Goal: Transaction & Acquisition: Purchase product/service

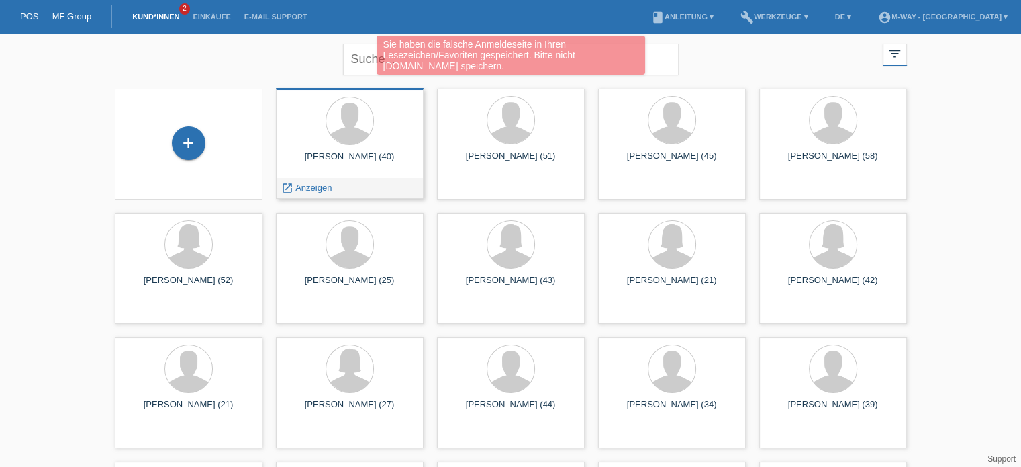
click at [346, 159] on div "Serkan Gönültas (40)" at bounding box center [350, 161] width 126 height 21
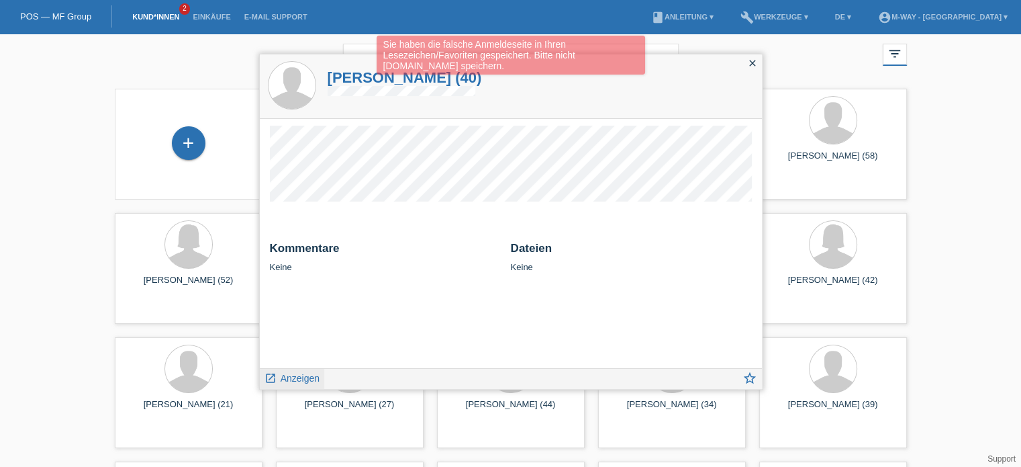
click at [302, 375] on span "Anzeigen" at bounding box center [300, 378] width 39 height 11
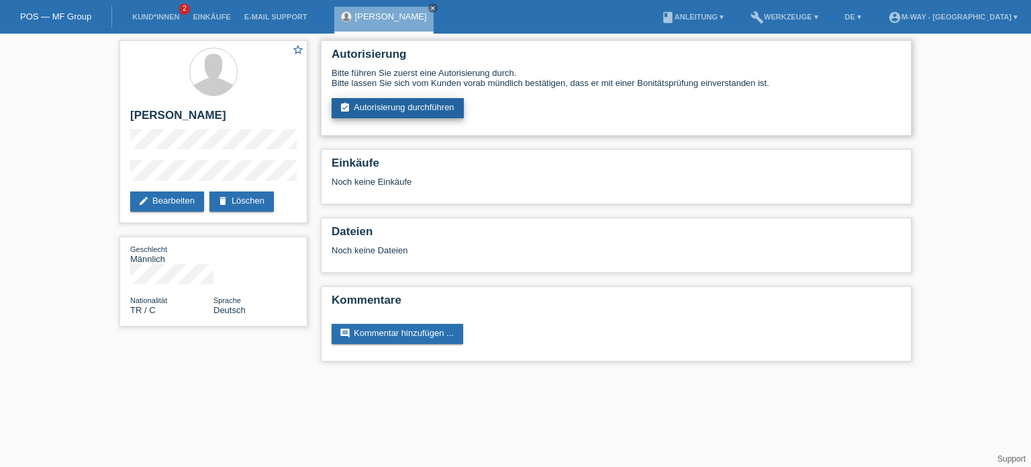
click at [389, 108] on link "assignment_turned_in Autorisierung durchführen" at bounding box center [398, 108] width 132 height 20
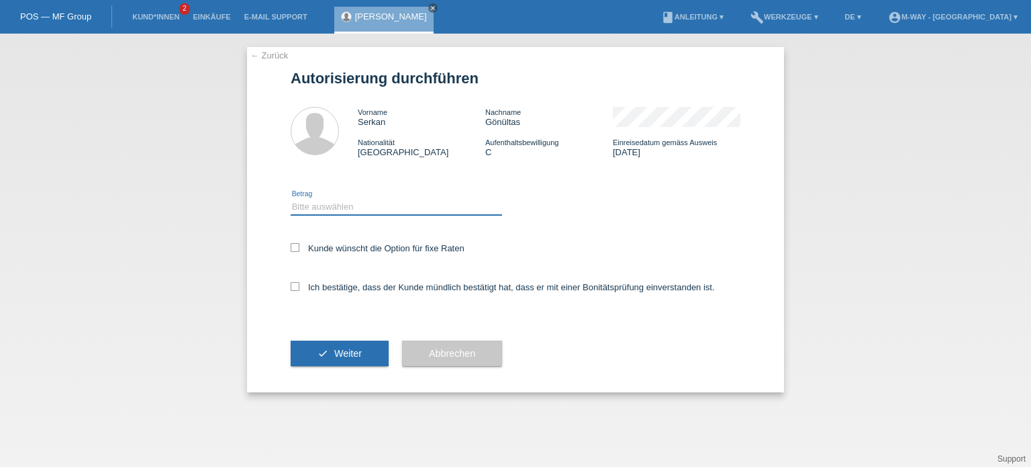
click at [328, 209] on select "Bitte auswählen CHF 1.00 - CHF 499.00 CHF 500.00 - CHF 1'999.00 CHF 2'000.00 - …" at bounding box center [396, 207] width 211 height 16
select select "3"
click at [291, 199] on select "Bitte auswählen CHF 1.00 - CHF 499.00 CHF 500.00 - CHF 1'999.00 CHF 2'000.00 - …" at bounding box center [396, 207] width 211 height 16
click at [293, 248] on icon at bounding box center [295, 247] width 9 height 9
click at [293, 248] on input "Kunde wünscht die Option für fixe Raten" at bounding box center [295, 247] width 9 height 9
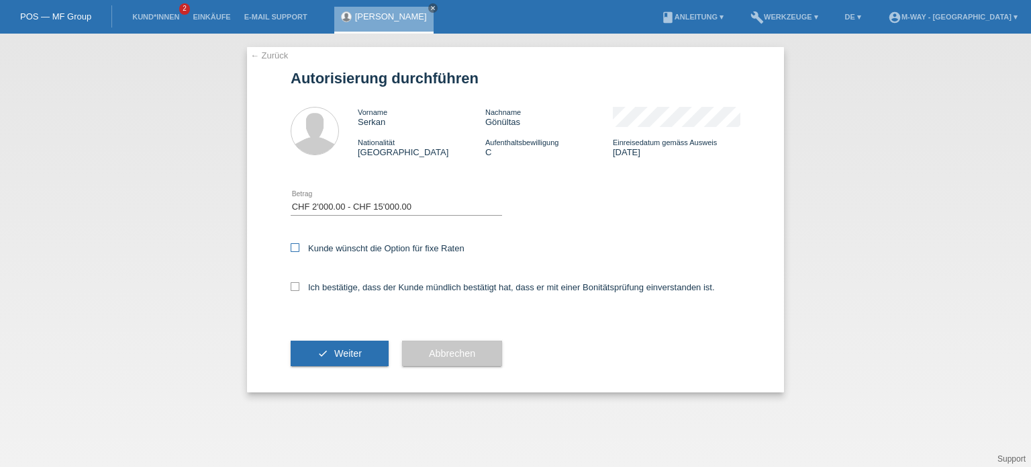
checkbox input "true"
click at [293, 288] on icon at bounding box center [295, 286] width 9 height 9
click at [293, 288] on input "Ich bestätige, dass der Kunde mündlich bestätigt hat, dass er mit einer Bonität…" at bounding box center [295, 286] width 9 height 9
checkbox input "true"
click at [343, 351] on span "Weiter" at bounding box center [348, 353] width 28 height 11
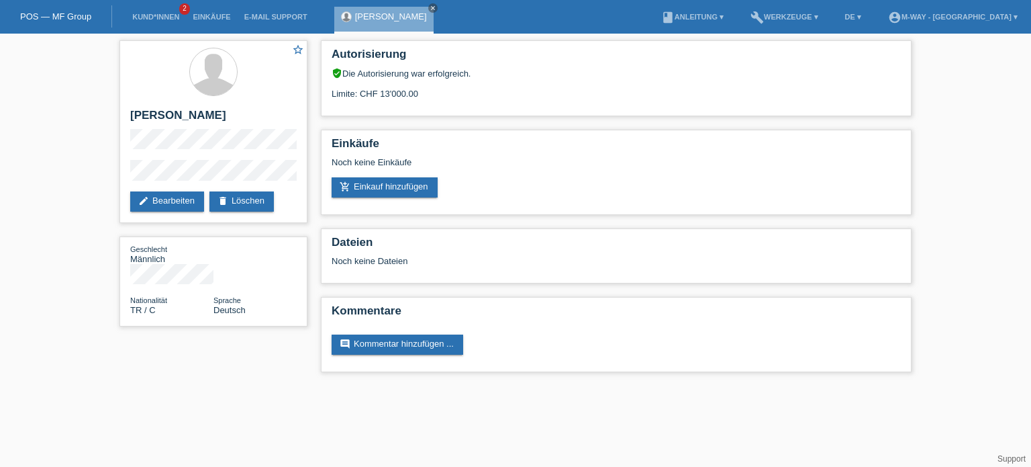
click at [971, 273] on div "star_border [PERSON_NAME] edit Bearbeiten delete Löschen Geschlecht Männlich Na…" at bounding box center [515, 210] width 1031 height 352
click at [415, 187] on link "add_shopping_cart Einkauf hinzufügen" at bounding box center [385, 187] width 106 height 20
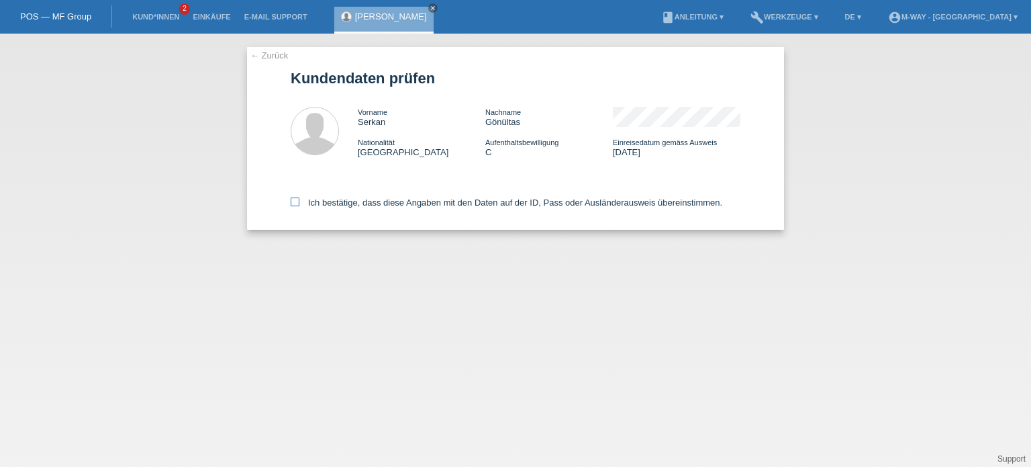
click at [298, 203] on icon at bounding box center [295, 201] width 9 height 9
click at [298, 203] on input "Ich bestätige, dass diese Angaben mit den Daten auf der ID, Pass oder Ausländer…" at bounding box center [295, 201] width 9 height 9
checkbox input "true"
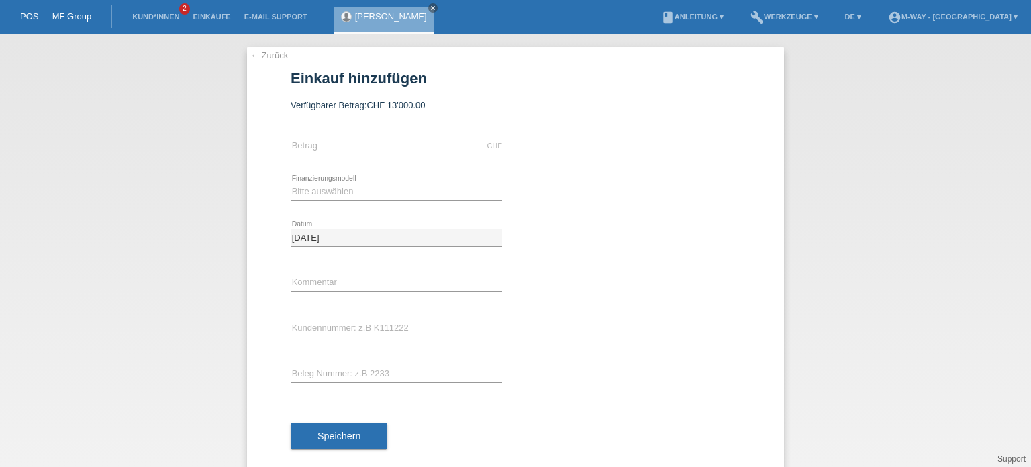
click at [366, 155] on div "CHF error Betrag" at bounding box center [396, 147] width 211 height 46
click at [371, 142] on input "text" at bounding box center [396, 146] width 211 height 17
type input "1395.00"
click at [342, 183] on select "Bitte auswählen Fixe Raten Kauf auf Rechnung mit Teilzahlungsoption" at bounding box center [396, 191] width 211 height 16
select select "77"
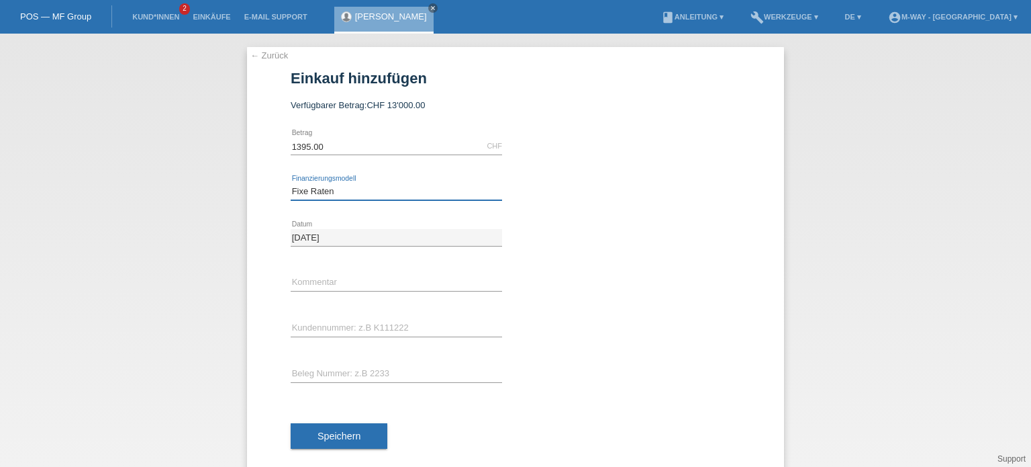
click at [291, 183] on select "Bitte auswählen Fixe Raten Kauf auf Rechnung mit Teilzahlungsoption" at bounding box center [396, 191] width 211 height 16
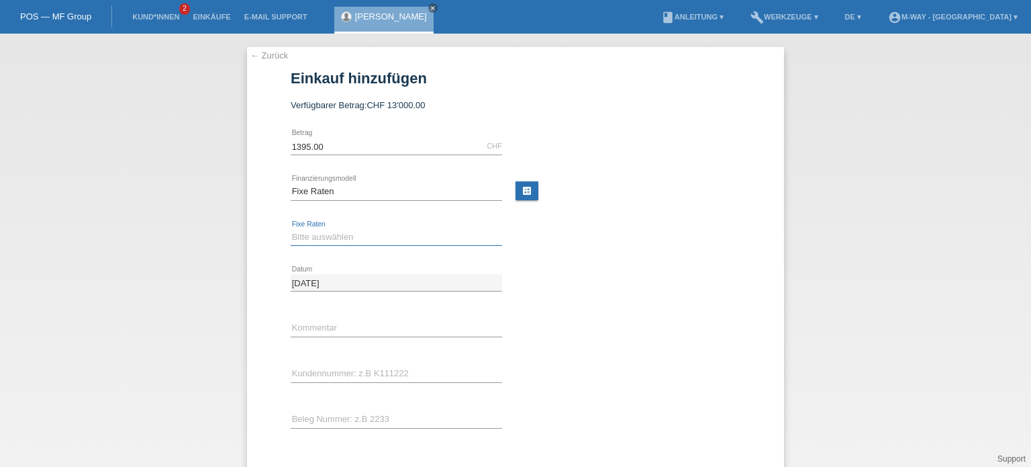
click at [366, 232] on select "Bitte auswählen 4 Raten 5 Raten 6 Raten 7 Raten 8 Raten 9 Raten 10 Raten 11 Rat…" at bounding box center [396, 237] width 211 height 16
select select "202"
click at [291, 229] on select "Bitte auswählen 4 Raten 5 Raten 6 Raten 7 Raten 8 Raten 9 Raten 10 Raten 11 Rat…" at bounding box center [396, 237] width 211 height 16
click at [379, 324] on input "text" at bounding box center [396, 328] width 211 height 17
type input "neue e-BIkes"
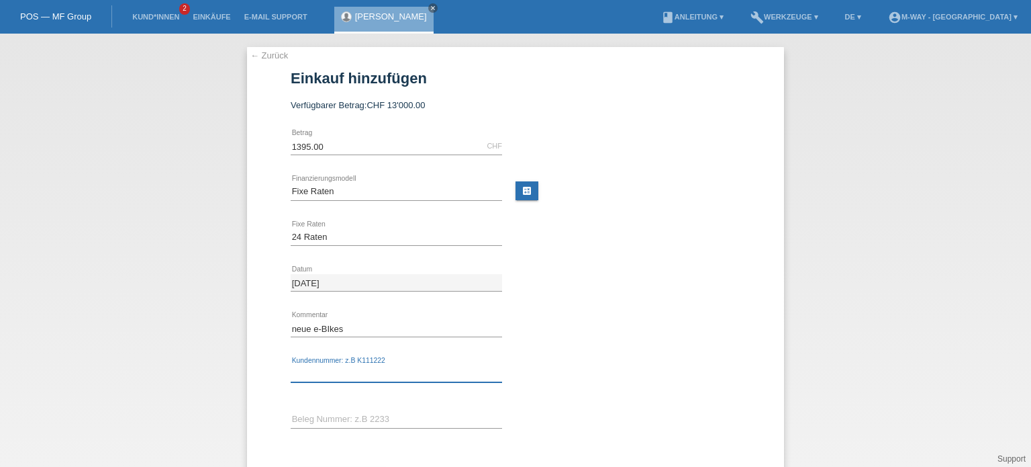
click at [432, 375] on input "text" at bounding box center [396, 373] width 211 height 17
type input "K027150"
click at [402, 414] on input "text" at bounding box center [396, 419] width 211 height 17
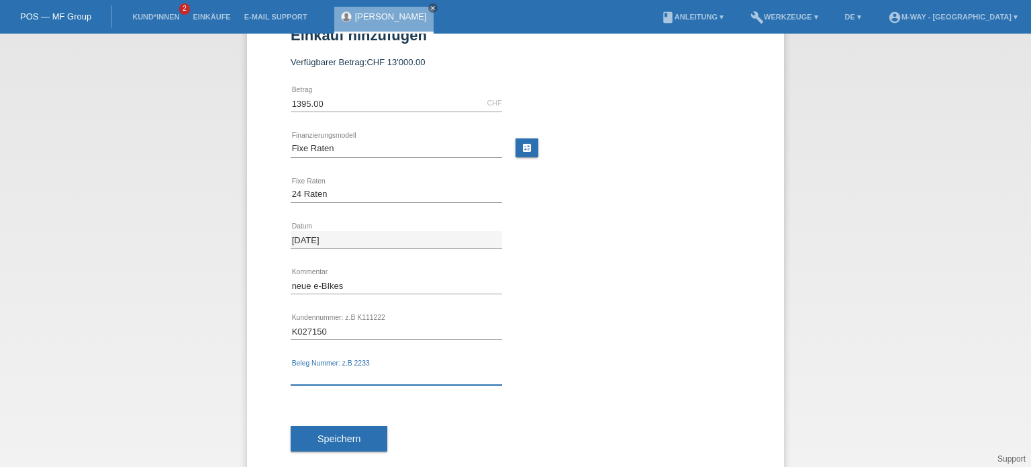
scroll to position [66, 0]
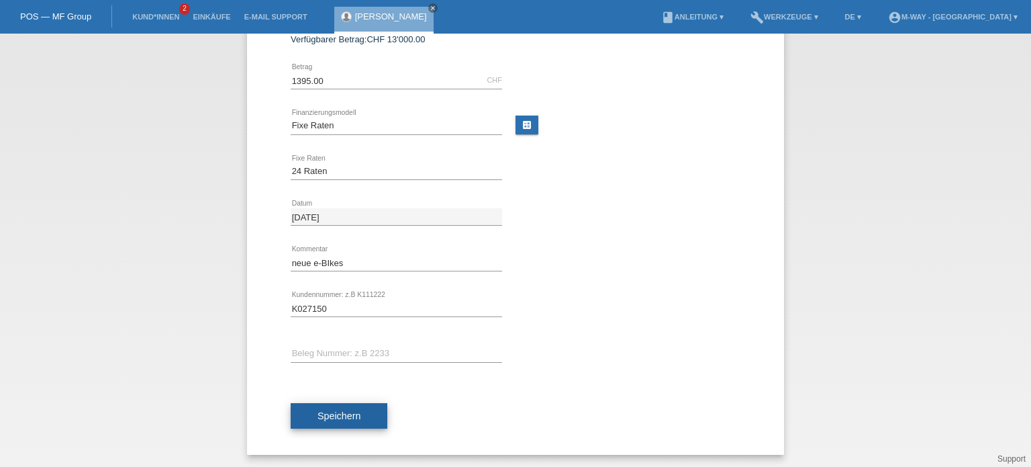
click at [356, 418] on button "Speichern" at bounding box center [339, 416] width 97 height 26
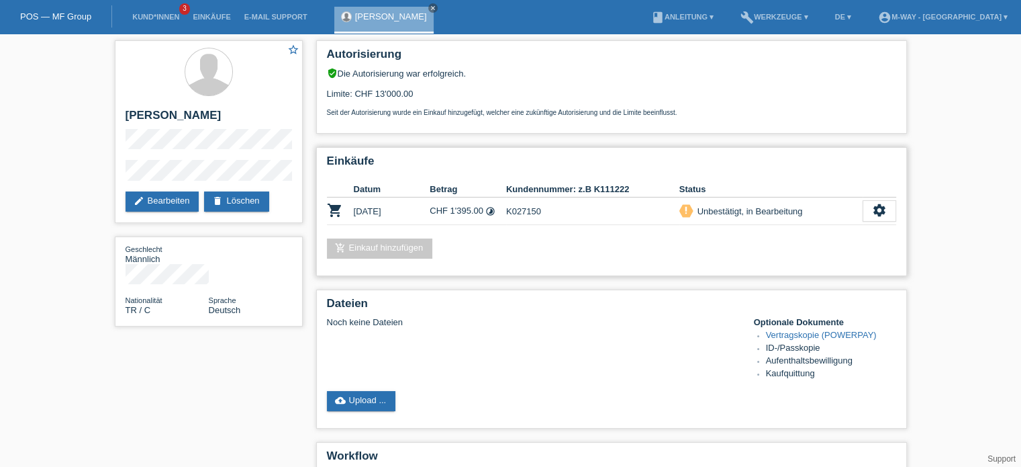
click at [897, 213] on div "Einkäufe Datum Betrag Kundennummer: z.B K111222 Status shopping_cart [DATE] CHF…" at bounding box center [611, 211] width 591 height 129
click at [879, 214] on icon "settings" at bounding box center [879, 210] width 15 height 15
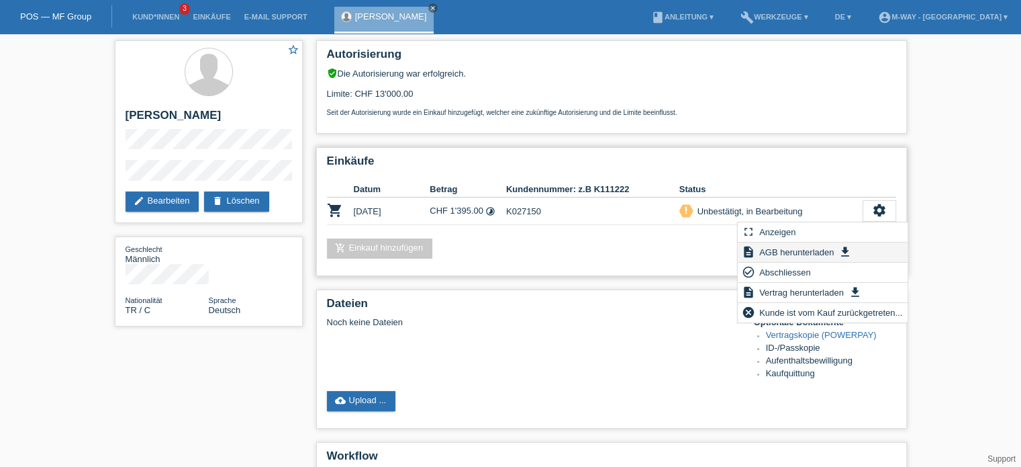
click at [804, 252] on span "AGB herunterladen" at bounding box center [796, 252] width 79 height 16
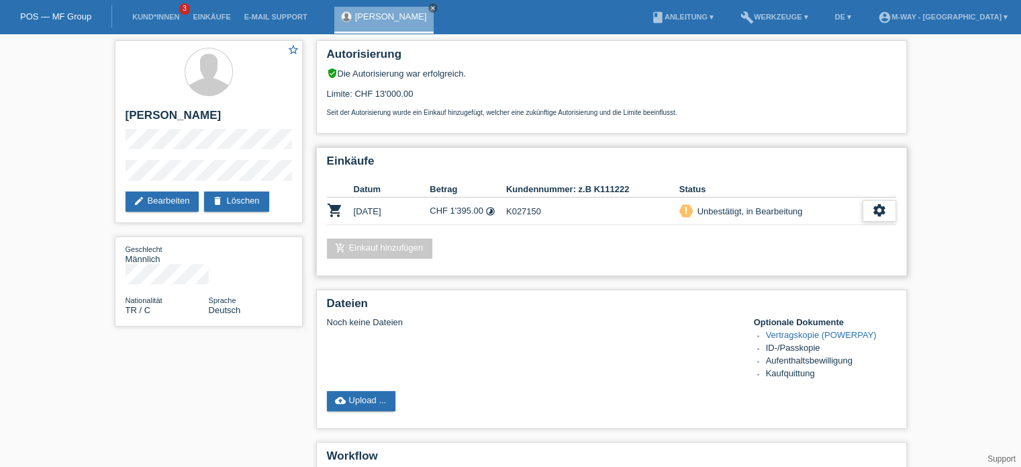
click at [876, 209] on icon "settings" at bounding box center [879, 210] width 15 height 15
click at [879, 209] on icon "settings" at bounding box center [879, 210] width 15 height 15
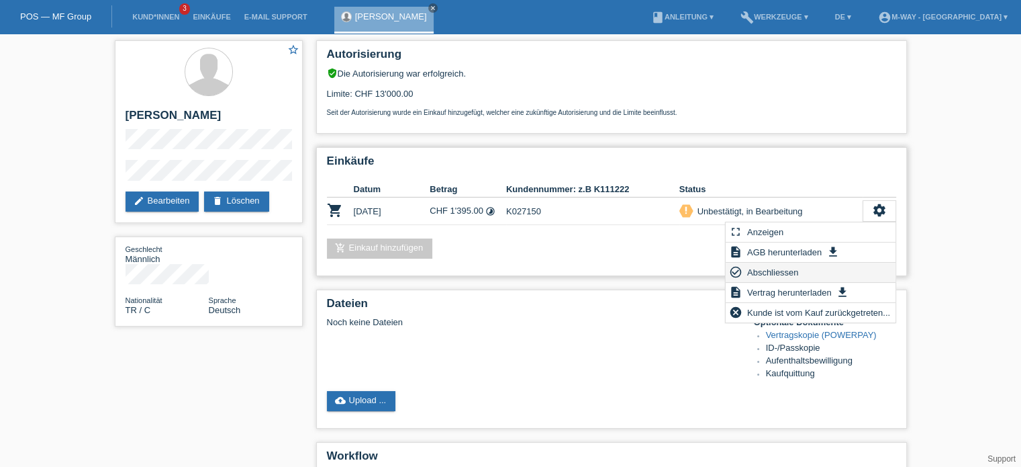
click at [790, 270] on span "Abschliessen" at bounding box center [773, 272] width 56 height 16
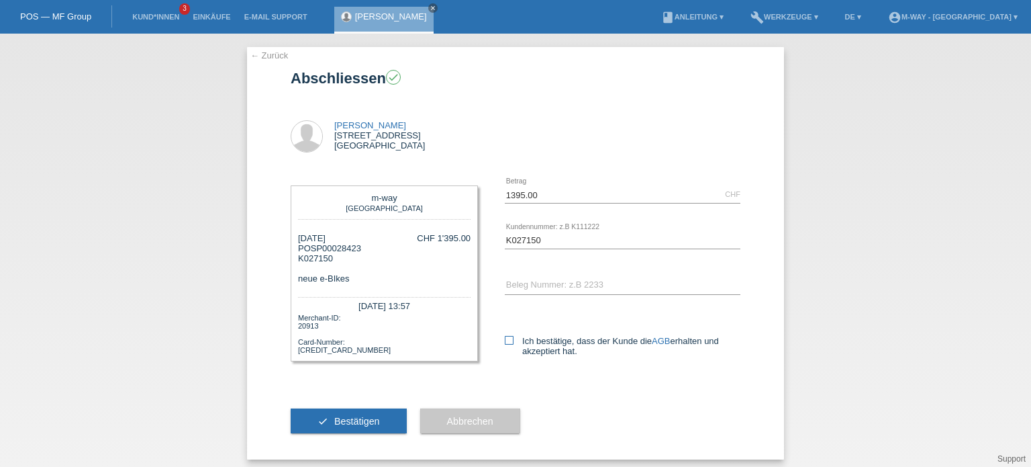
click at [505, 340] on icon at bounding box center [509, 340] width 9 height 9
click at [505, 340] on input "Ich bestätige, dass der Kunde die AGB erhalten und akzeptiert hat." at bounding box center [509, 340] width 9 height 9
checkbox input "true"
click at [338, 418] on span "Bestätigen" at bounding box center [357, 421] width 46 height 11
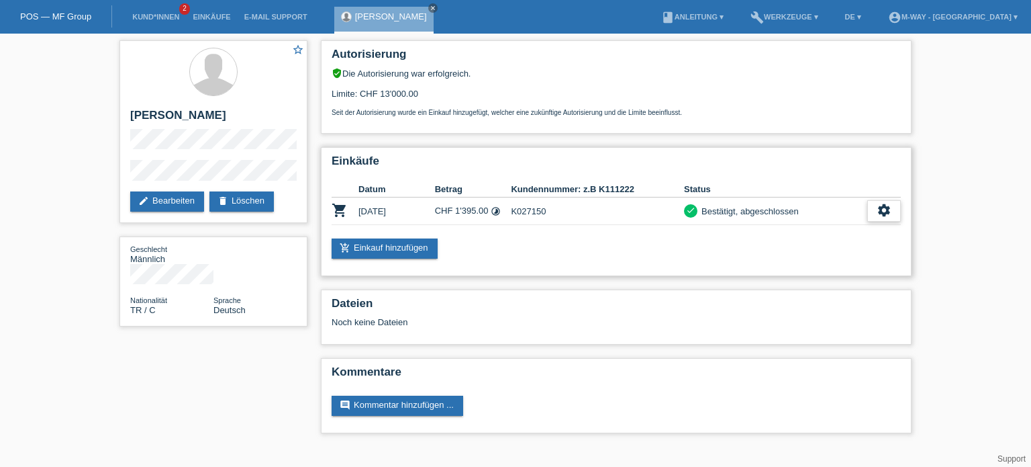
click at [891, 211] on icon "settings" at bounding box center [884, 210] width 15 height 15
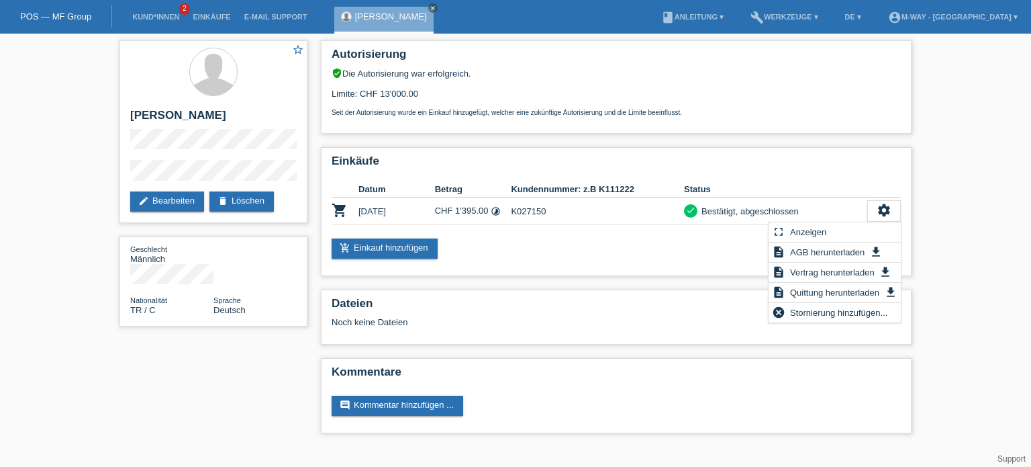
click at [577, 287] on div "Autorisierung verified_user Die Autorisierung war erfolgreich. Limite: CHF 13'0…" at bounding box center [616, 240] width 604 height 413
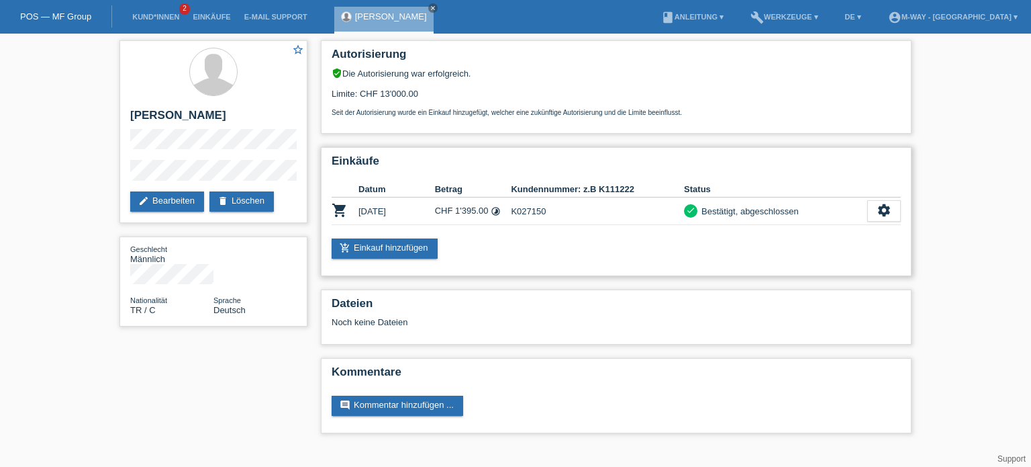
click at [904, 211] on div "Einkäufe Datum Betrag Kundennummer: z.B K111222 Status shopping_cart 07.10.2025…" at bounding box center [616, 211] width 591 height 129
click at [881, 212] on icon "settings" at bounding box center [884, 210] width 15 height 15
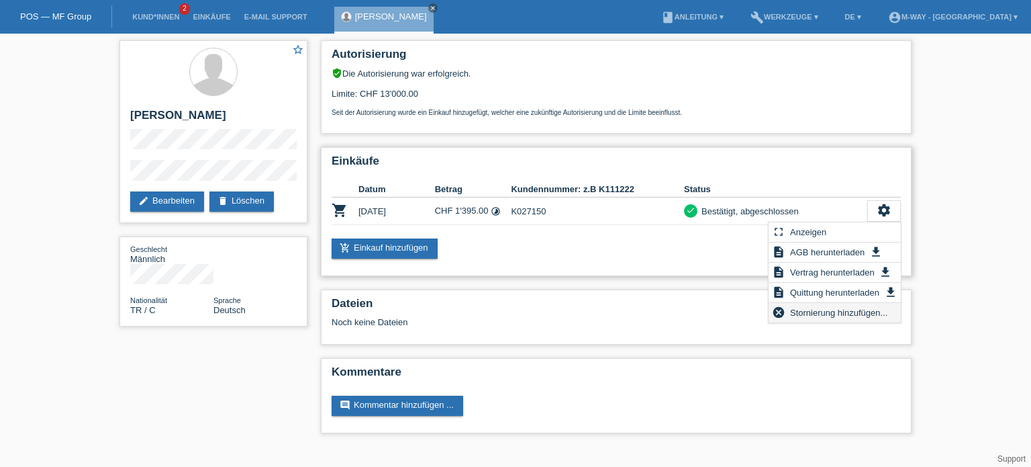
click at [866, 313] on span "Stornierung hinzufügen..." at bounding box center [838, 312] width 101 height 16
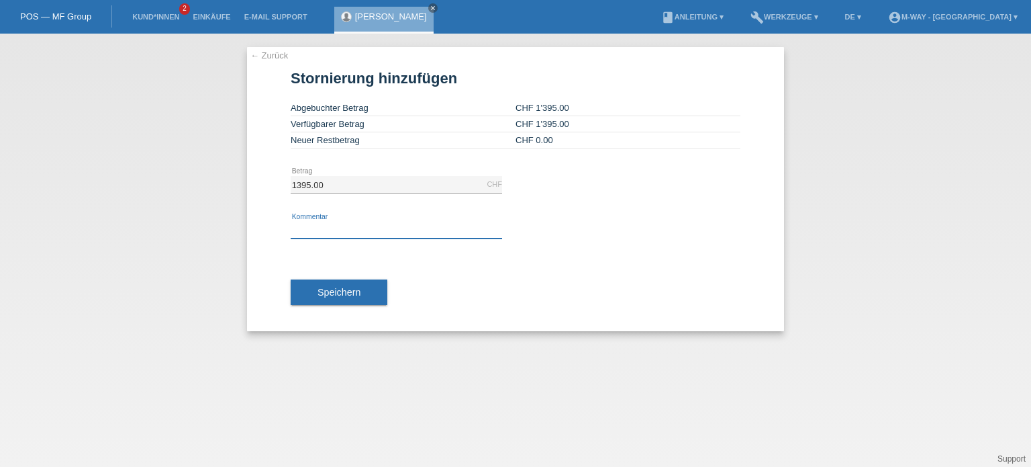
click at [395, 228] on input "text" at bounding box center [396, 230] width 211 height 17
type input "falscher Preis"
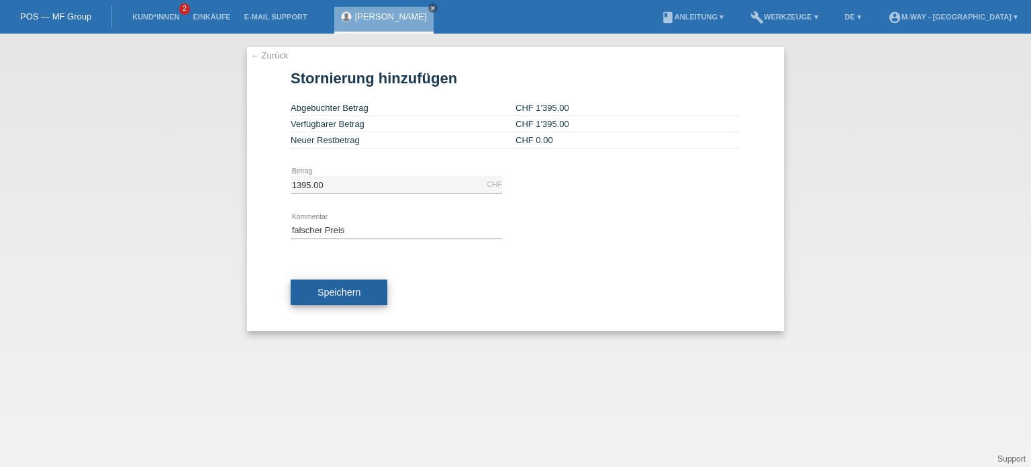
click at [337, 285] on button "Speichern" at bounding box center [339, 292] width 97 height 26
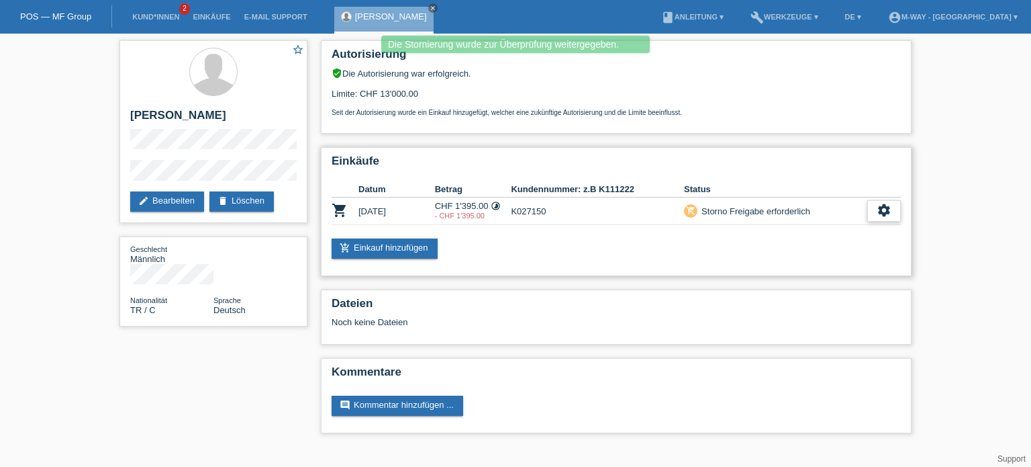
click at [896, 211] on div "settings" at bounding box center [884, 210] width 34 height 21
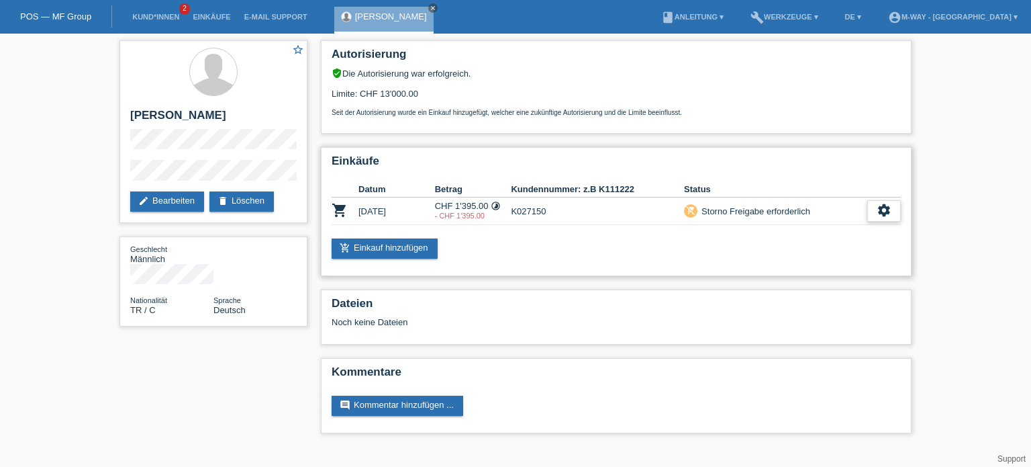
click at [885, 211] on icon "settings" at bounding box center [884, 210] width 15 height 15
click at [789, 250] on div "add_shopping_cart Einkauf hinzufügen" at bounding box center [616, 248] width 569 height 20
click at [887, 213] on icon "settings" at bounding box center [884, 210] width 15 height 15
click at [869, 230] on span "Anzeigen" at bounding box center [873, 232] width 40 height 16
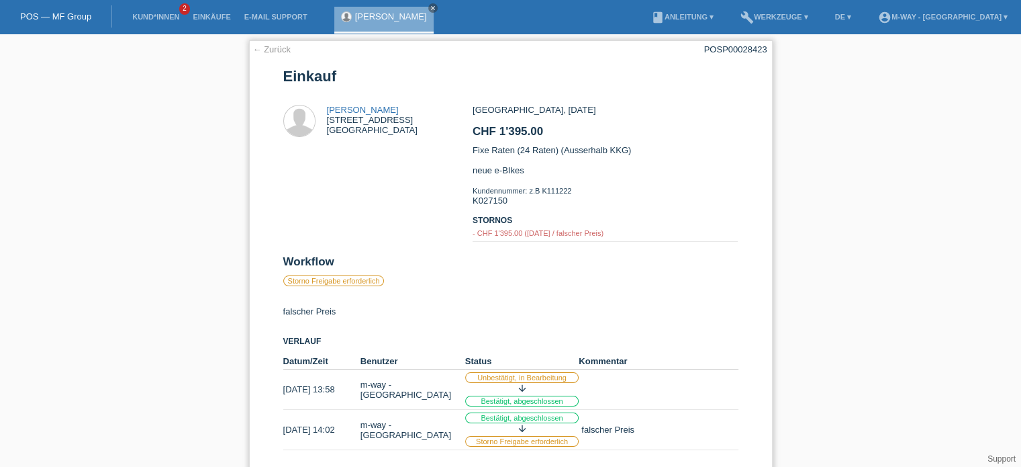
scroll to position [24, 0]
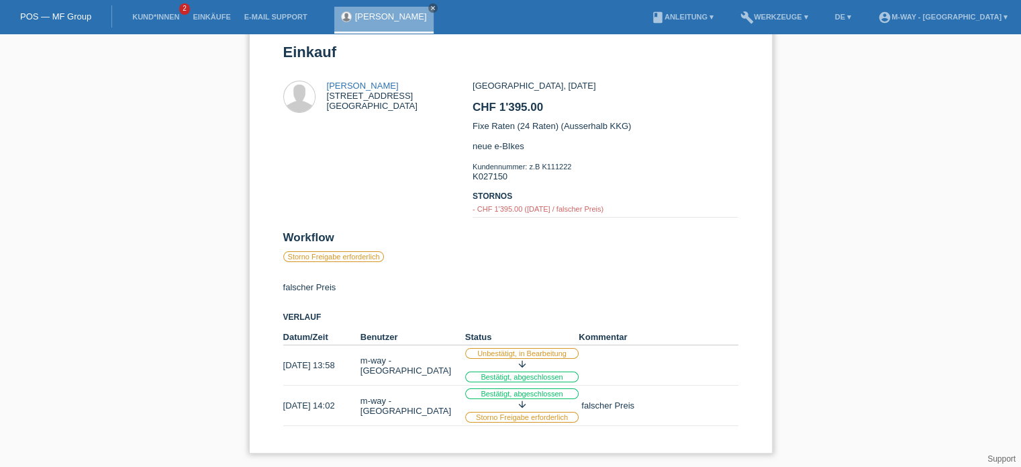
click at [363, 257] on label "Storno Freigabe erforderlich" at bounding box center [333, 256] width 101 height 11
click at [430, 7] on icon "close" at bounding box center [433, 8] width 7 height 7
click at [65, 17] on link "POS — MF Group" at bounding box center [55, 16] width 71 height 10
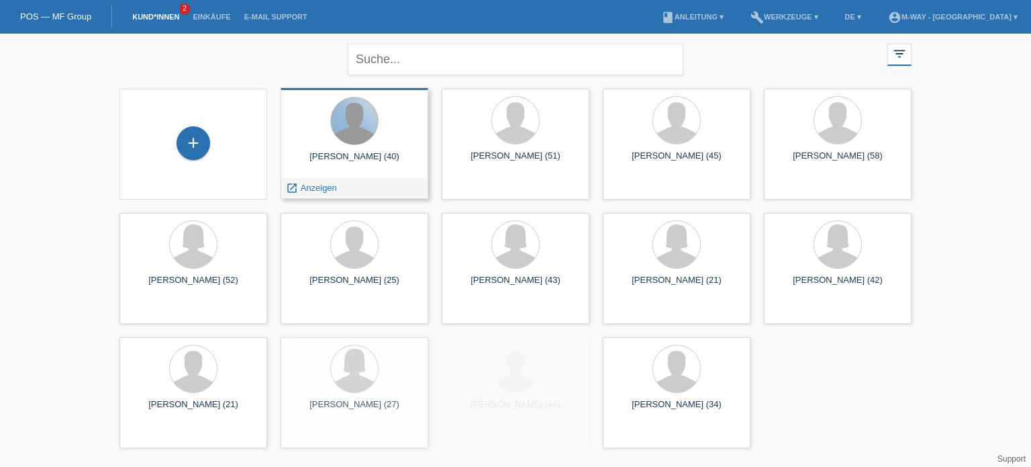
click at [371, 130] on div at bounding box center [354, 122] width 126 height 50
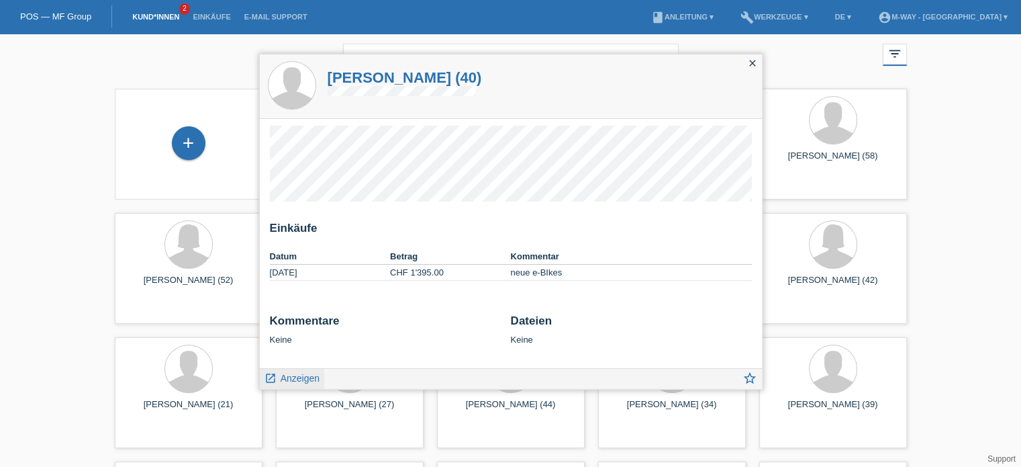
click at [297, 378] on span "Anzeigen" at bounding box center [300, 378] width 39 height 11
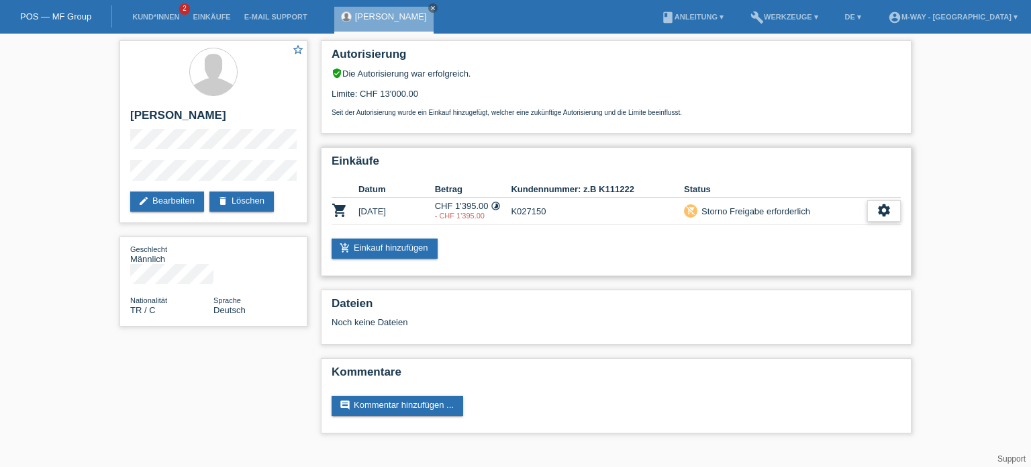
click at [887, 211] on icon "settings" at bounding box center [884, 210] width 15 height 15
click at [709, 261] on div "Einkäufe Datum Betrag Kundennummer: z.B K111222 Status shopping_cart [DATE] CHF…" at bounding box center [616, 211] width 591 height 129
click at [422, 249] on link "add_shopping_cart Einkauf hinzufügen" at bounding box center [385, 248] width 106 height 20
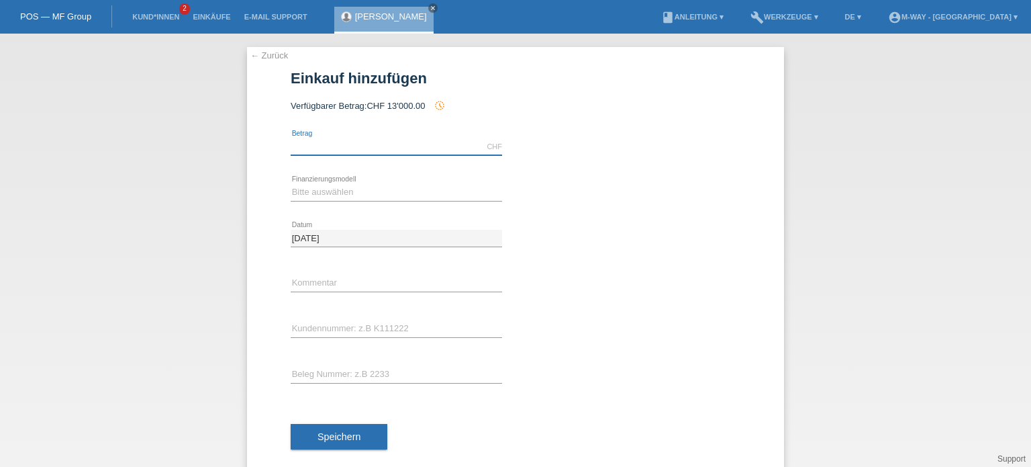
click at [363, 142] on input "text" at bounding box center [396, 146] width 211 height 17
click at [346, 148] on input "text" at bounding box center [396, 146] width 211 height 17
type input "1255.50"
click at [344, 193] on select "Bitte auswählen Fixe Raten Kauf auf Rechnung mit Teilzahlungsoption" at bounding box center [396, 192] width 211 height 16
select select "77"
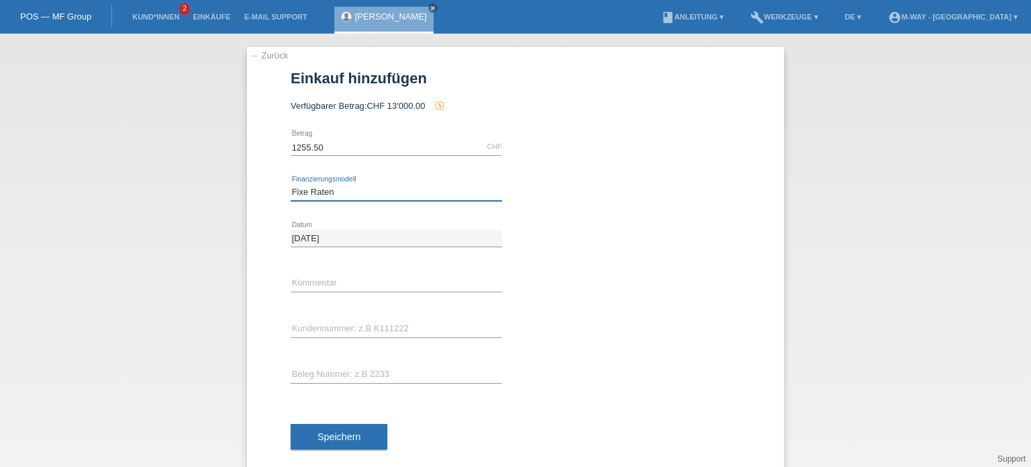
click at [291, 184] on select "Bitte auswählen Fixe Raten Kauf auf Rechnung mit Teilzahlungsoption" at bounding box center [396, 192] width 211 height 16
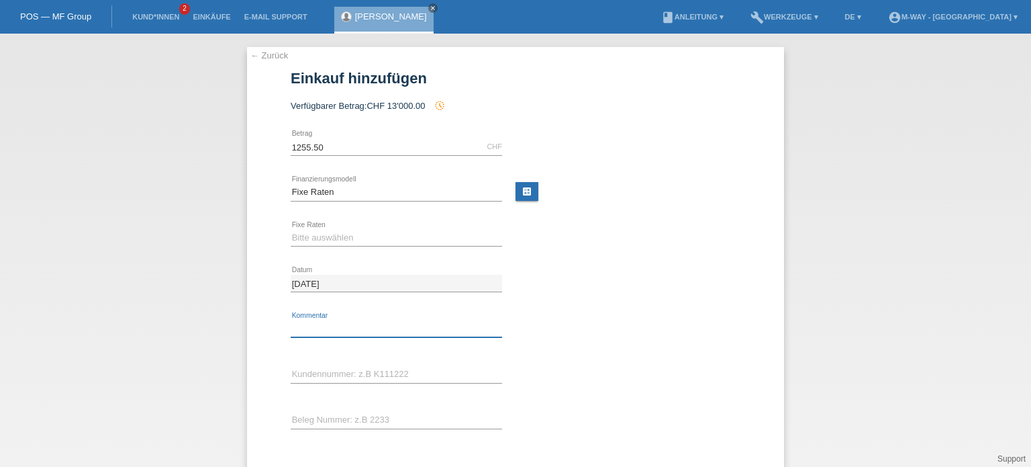
click at [340, 332] on input "text" at bounding box center [396, 328] width 211 height 17
type input "neues E-Bike"
click at [373, 372] on input "text" at bounding box center [396, 374] width 211 height 17
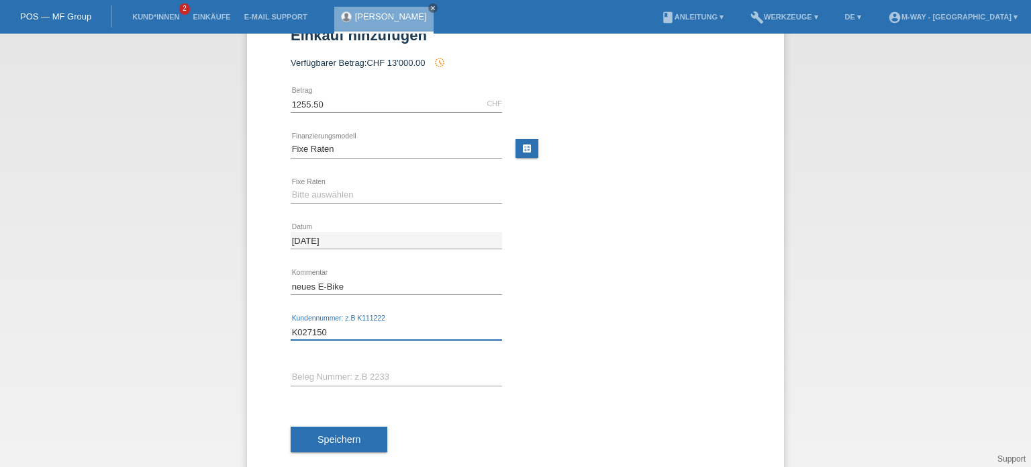
scroll to position [66, 0]
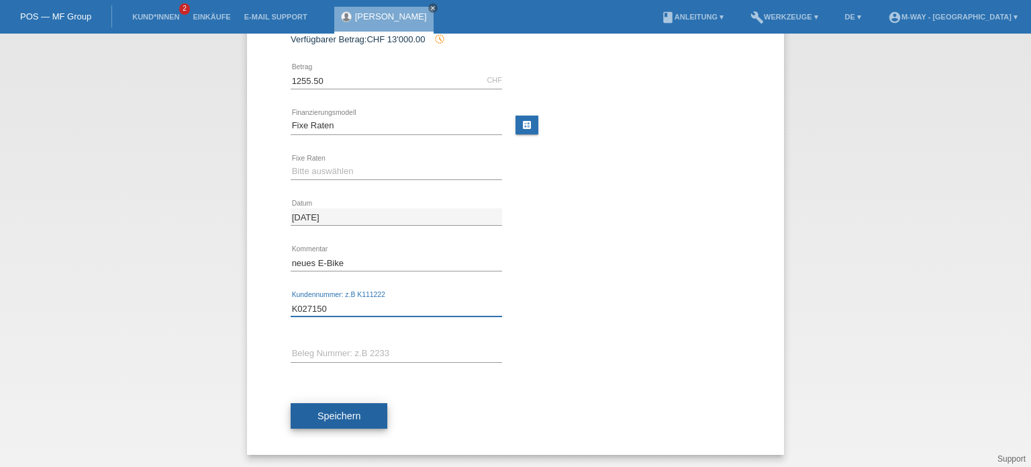
type input "K027150"
click at [341, 413] on span "Speichern" at bounding box center [339, 415] width 43 height 11
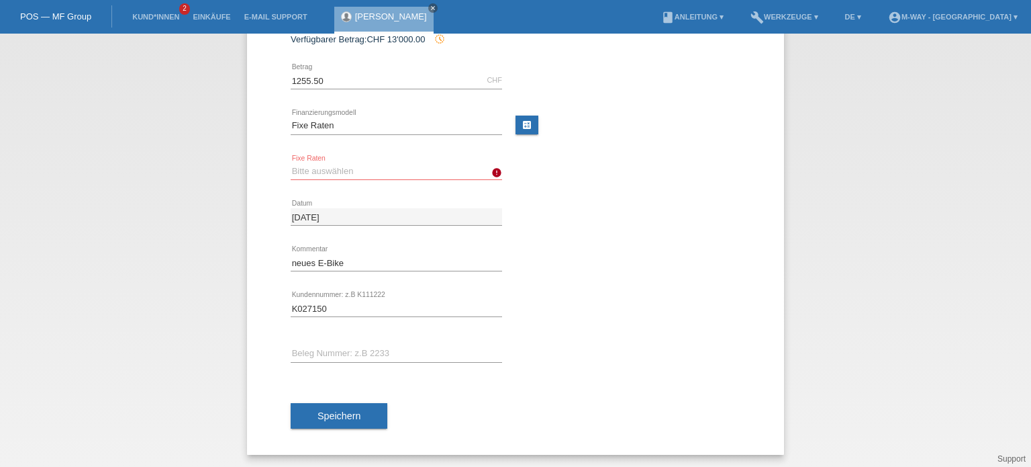
click at [471, 168] on select "Bitte auswählen 4 Raten 5 Raten 6 Raten 7 Raten 8 Raten 9 Raten 10 Raten 11 Rat…" at bounding box center [396, 171] width 211 height 16
select select "202"
click at [291, 163] on select "Bitte auswählen 4 Raten 5 Raten 6 Raten 7 Raten 8 Raten 9 Raten 10 Raten 11 Rat…" at bounding box center [396, 171] width 211 height 16
click at [367, 421] on button "Speichern" at bounding box center [339, 416] width 97 height 26
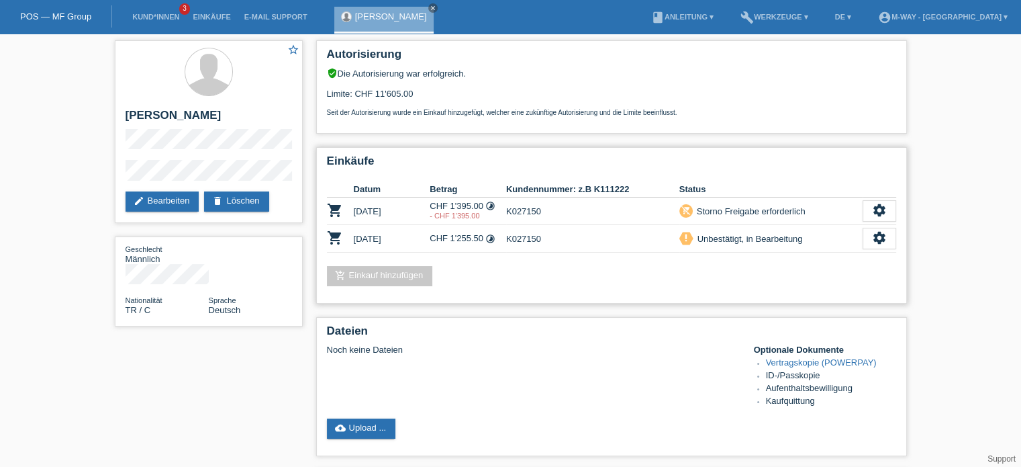
click at [680, 209] on div "remove_shopping_cart" at bounding box center [685, 210] width 13 height 13
click at [868, 212] on div "settings" at bounding box center [880, 210] width 34 height 21
click at [878, 206] on icon "settings" at bounding box center [879, 210] width 15 height 15
click at [883, 249] on td "settings fullscreen Anzeigen description AGB herunterladen get_app check_circle…" at bounding box center [880, 239] width 34 height 28
click at [880, 242] on icon "settings" at bounding box center [879, 237] width 15 height 15
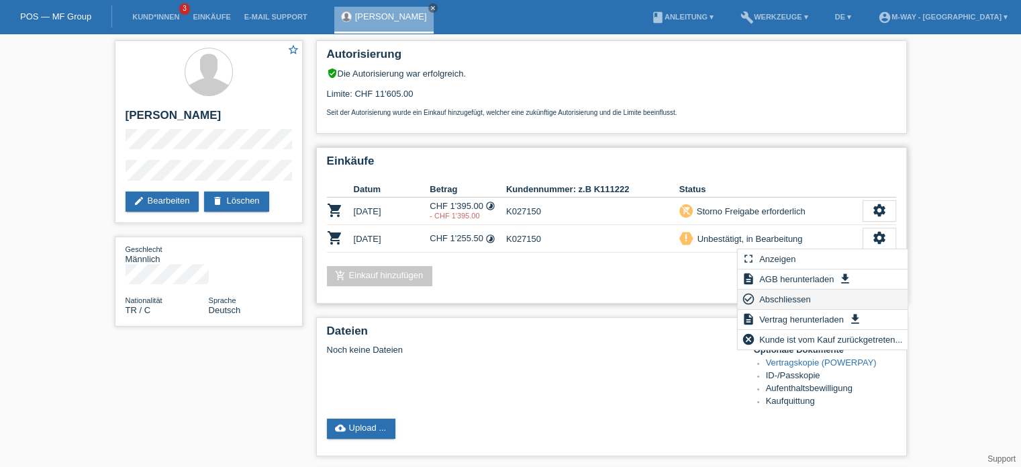
click at [789, 301] on span "Abschliessen" at bounding box center [785, 299] width 56 height 16
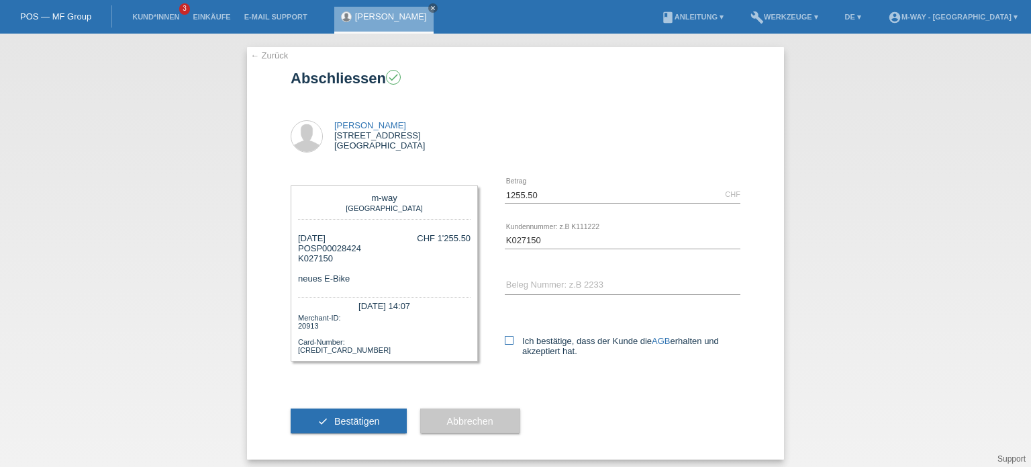
click at [505, 343] on icon at bounding box center [509, 340] width 9 height 9
click at [505, 343] on input "Ich bestätige, dass der Kunde die AGB erhalten und akzeptiert hat." at bounding box center [509, 340] width 9 height 9
checkbox input "true"
click at [328, 422] on button "check Bestätigen" at bounding box center [349, 421] width 116 height 26
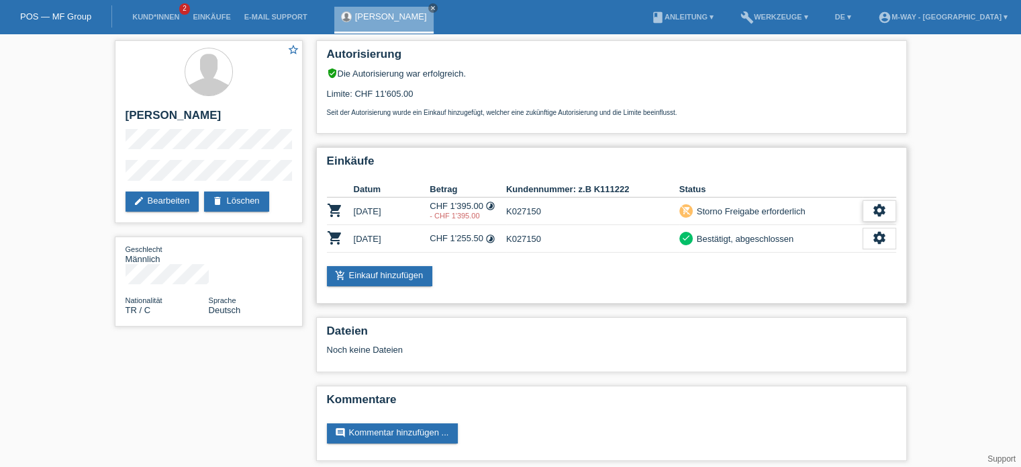
click at [877, 210] on icon "settings" at bounding box center [879, 210] width 15 height 15
click at [851, 179] on div "Einkäufe Datum Betrag Kundennummer: z.B K111222 Status shopping_cart [DATE] CHF…" at bounding box center [611, 225] width 591 height 156
click at [336, 215] on icon "shopping_cart" at bounding box center [335, 210] width 16 height 16
click at [333, 211] on icon "shopping_cart" at bounding box center [335, 210] width 16 height 16
click at [881, 208] on icon "settings" at bounding box center [879, 210] width 15 height 15
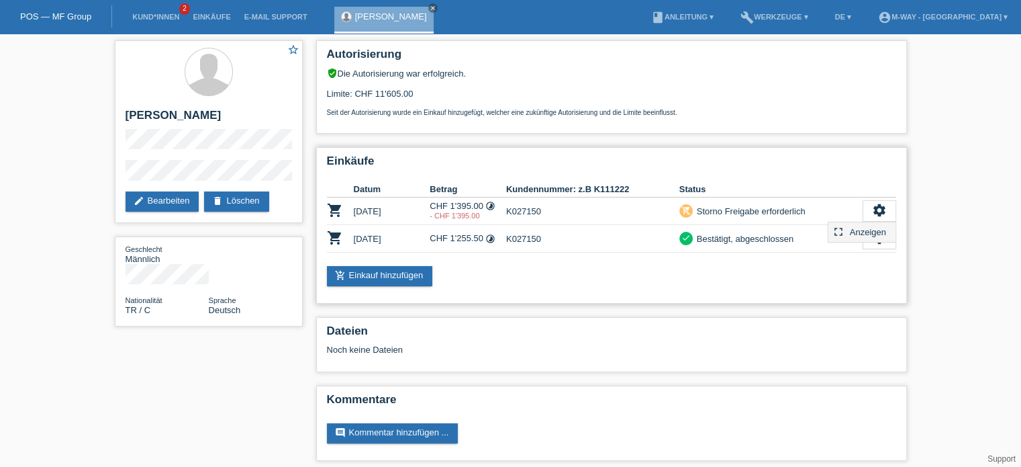
click at [861, 226] on span "Anzeigen" at bounding box center [868, 232] width 40 height 16
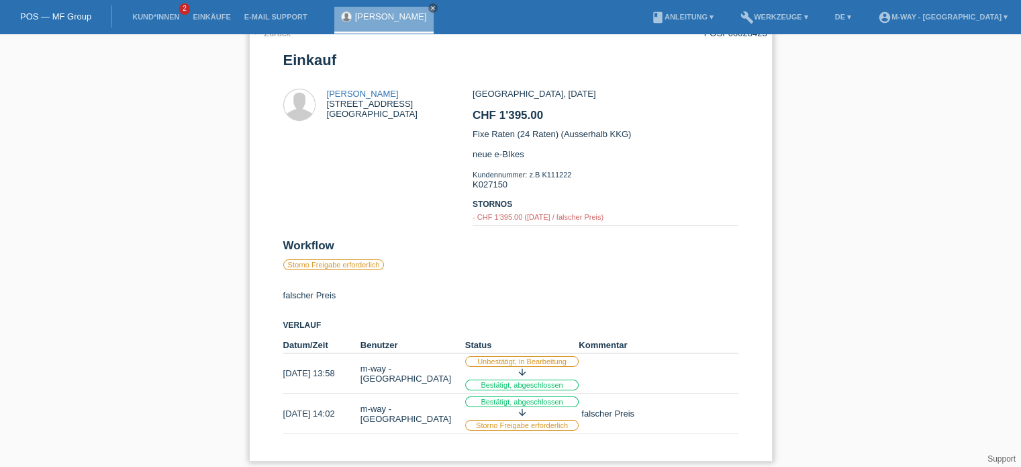
scroll to position [24, 0]
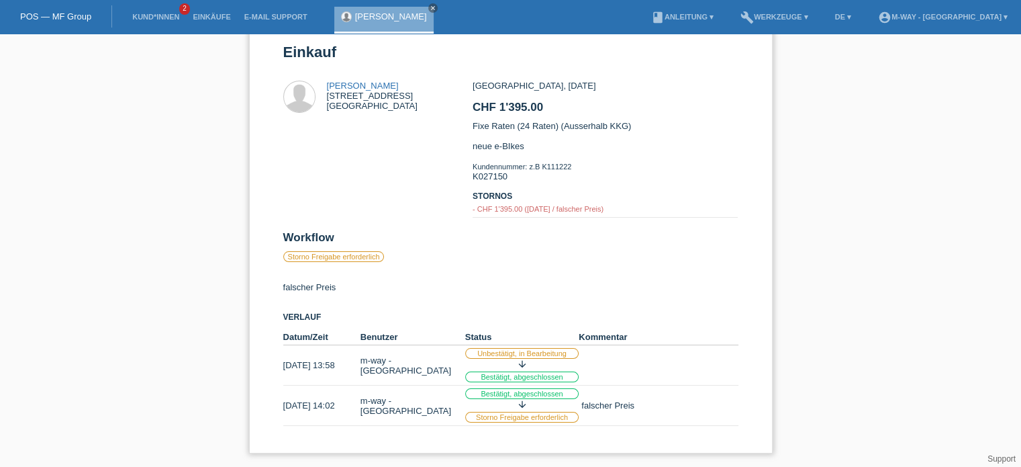
click at [522, 416] on label "Storno Freigabe erforderlich" at bounding box center [522, 417] width 114 height 11
click at [368, 259] on label "Storno Freigabe erforderlich" at bounding box center [333, 256] width 101 height 11
click at [368, 258] on label "Storno Freigabe erforderlich" at bounding box center [333, 256] width 101 height 11
click at [70, 21] on link "POS — MF Group" at bounding box center [55, 16] width 71 height 10
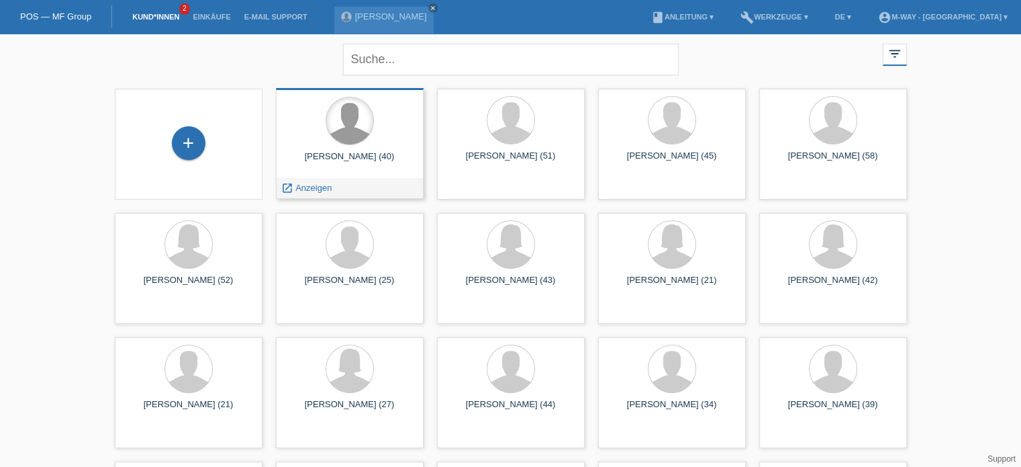
click at [356, 138] on div at bounding box center [349, 120] width 47 height 47
click at [357, 159] on div "Serkan Gönültas (40)" at bounding box center [350, 161] width 126 height 21
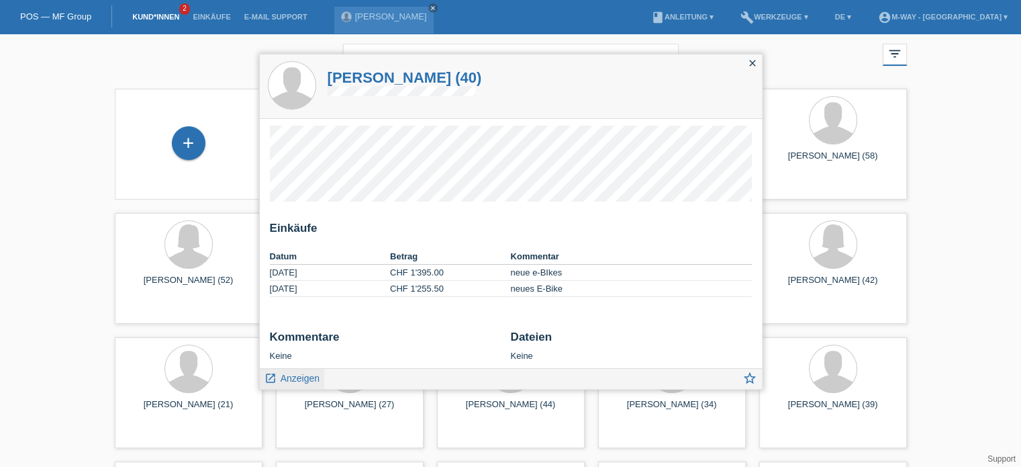
click at [297, 377] on span "Anzeigen" at bounding box center [300, 378] width 39 height 11
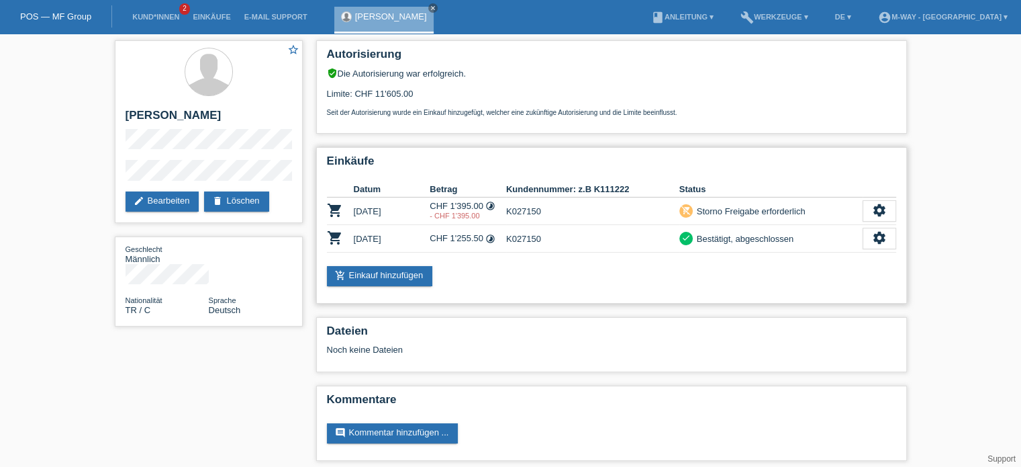
click at [687, 211] on icon "remove_shopping_cart" at bounding box center [685, 209] width 9 height 9
click at [885, 212] on icon "settings" at bounding box center [879, 210] width 15 height 15
click at [868, 230] on span "Anzeigen" at bounding box center [868, 232] width 40 height 16
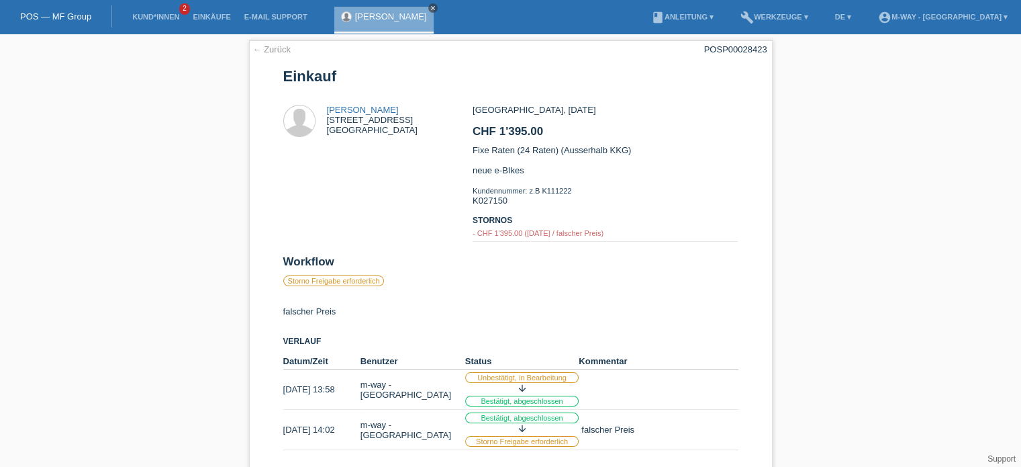
click at [430, 7] on icon "close" at bounding box center [433, 8] width 7 height 7
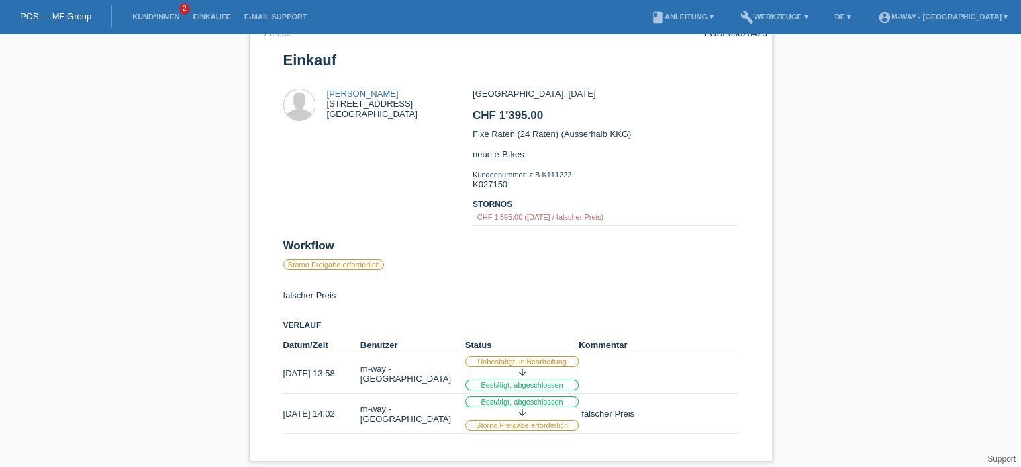
scroll to position [24, 0]
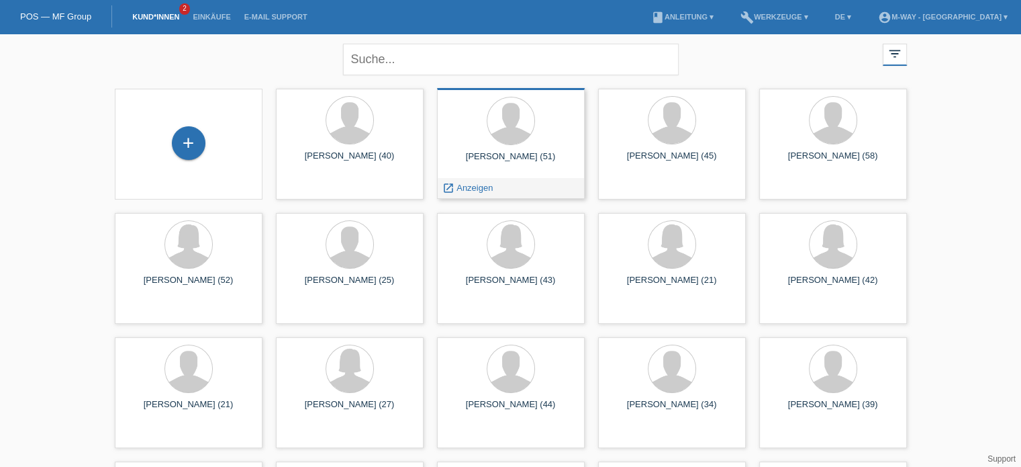
click at [545, 166] on div "[PERSON_NAME] (51)" at bounding box center [511, 161] width 126 height 21
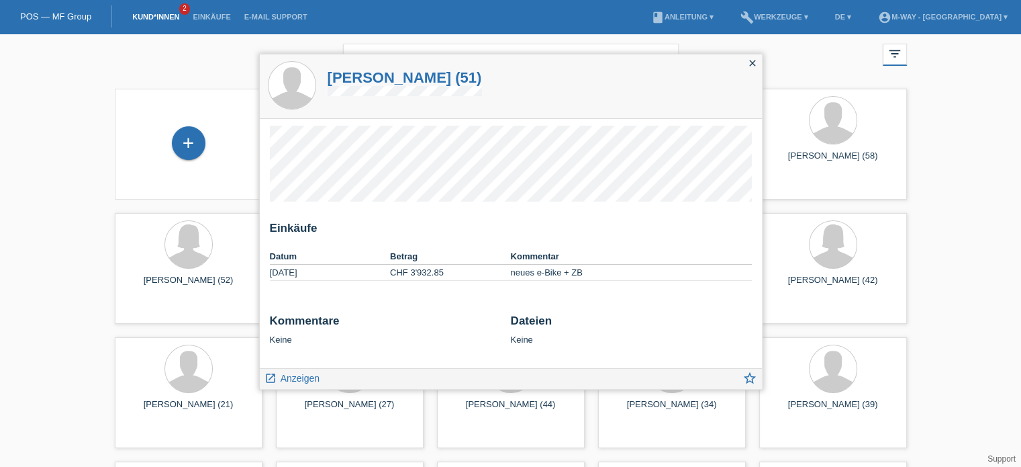
click at [754, 64] on icon "close" at bounding box center [752, 63] width 11 height 11
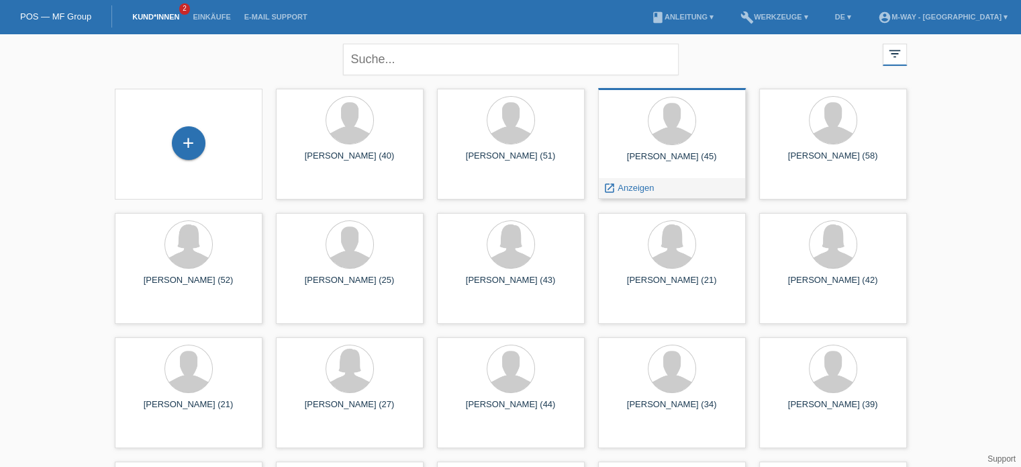
click at [693, 150] on div "[PERSON_NAME] (45) launch Anzeigen" at bounding box center [672, 143] width 148 height 111
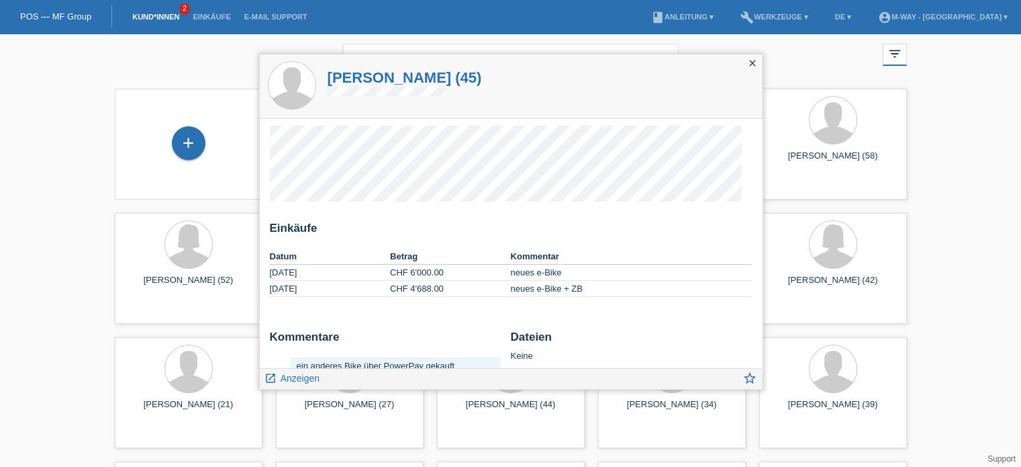
click at [754, 64] on icon "close" at bounding box center [752, 63] width 11 height 11
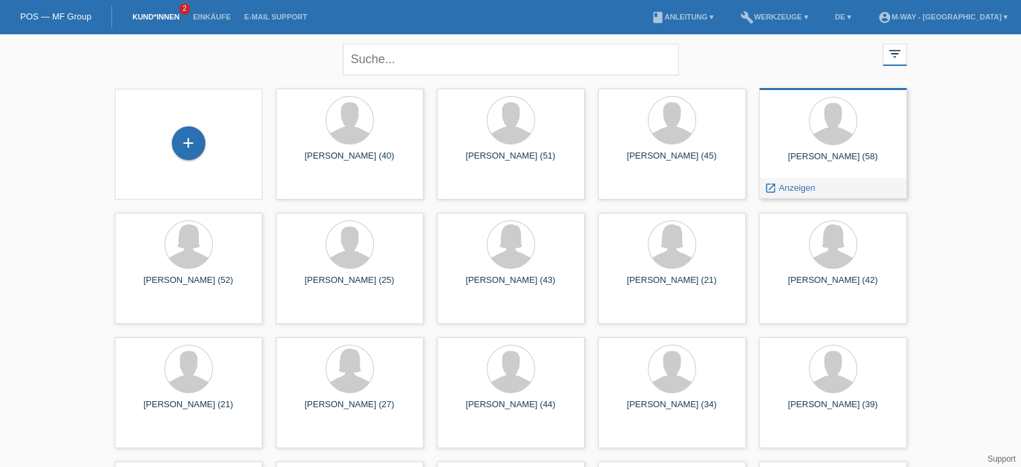
click at [828, 147] on div "[PERSON_NAME] (58) launch Anzeigen" at bounding box center [833, 143] width 148 height 111
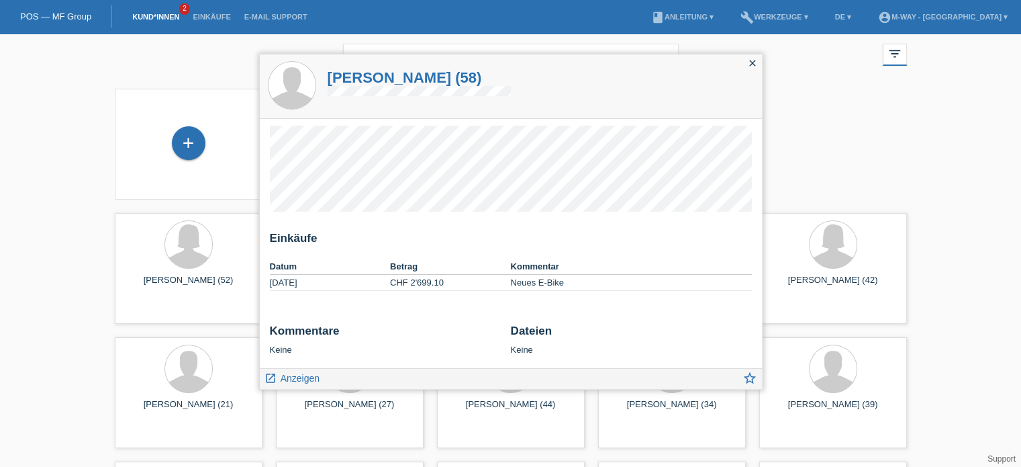
click at [752, 66] on icon "close" at bounding box center [752, 63] width 11 height 11
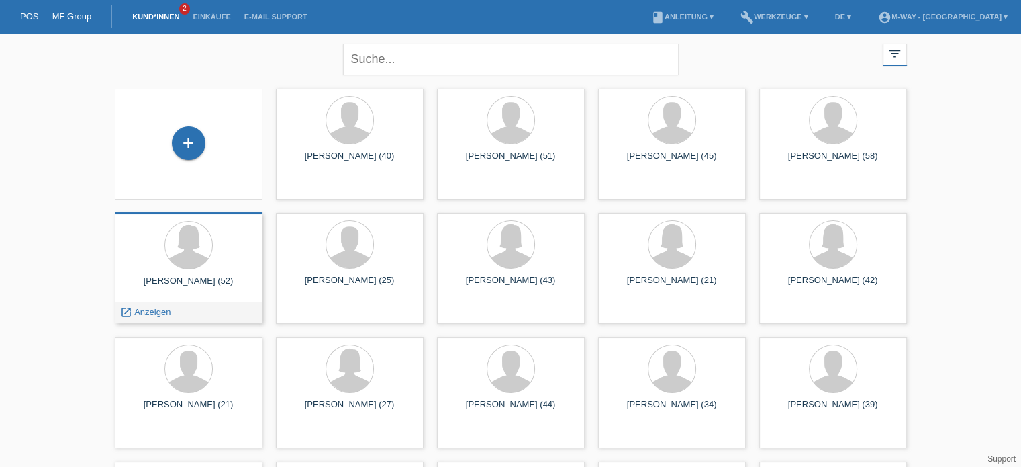
click at [223, 238] on div at bounding box center [189, 246] width 126 height 50
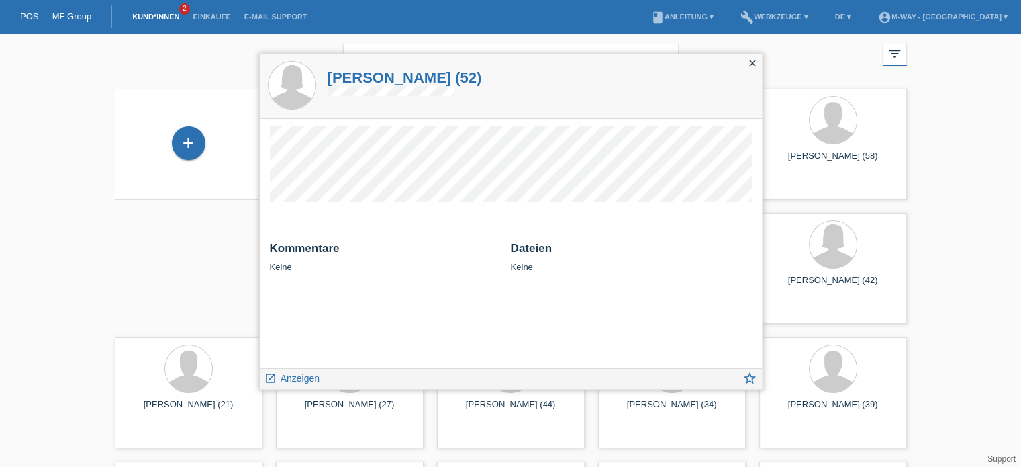
click at [751, 60] on icon "close" at bounding box center [752, 63] width 11 height 11
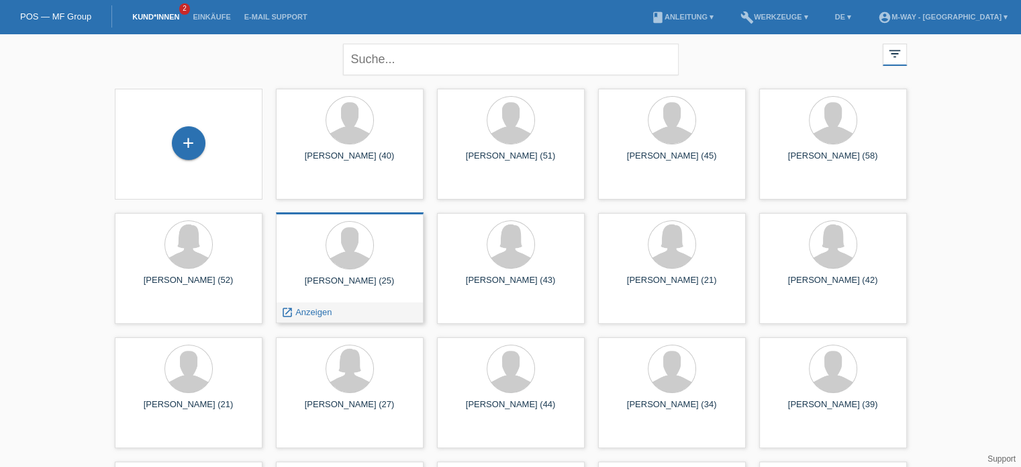
click at [371, 278] on div "[PERSON_NAME] (25)" at bounding box center [350, 285] width 126 height 21
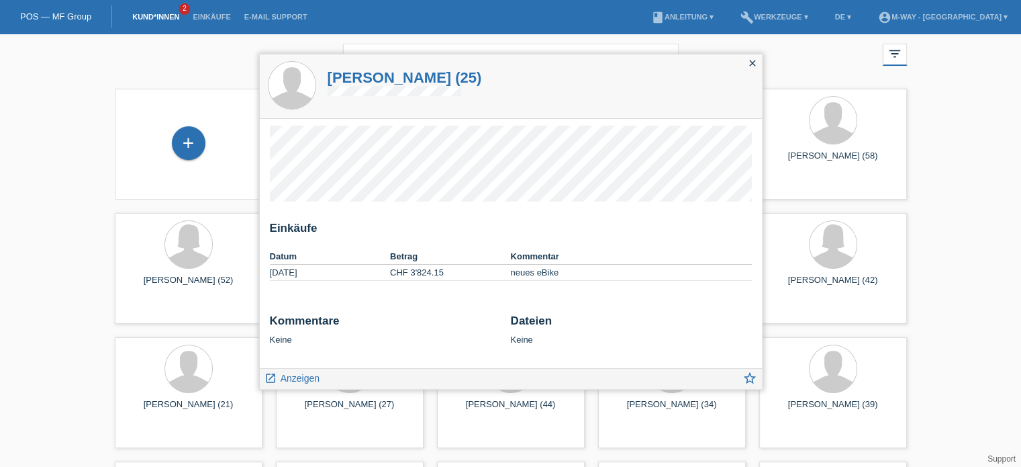
click at [751, 60] on icon "close" at bounding box center [752, 63] width 11 height 11
